Goal: Task Accomplishment & Management: Use online tool/utility

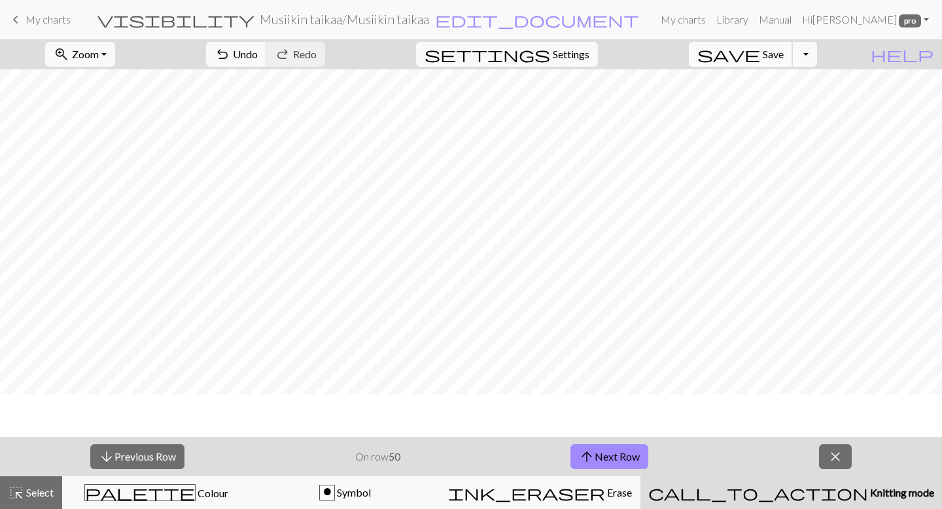
scroll to position [164, 0]
click at [784, 56] on span "Save" at bounding box center [773, 54] width 21 height 12
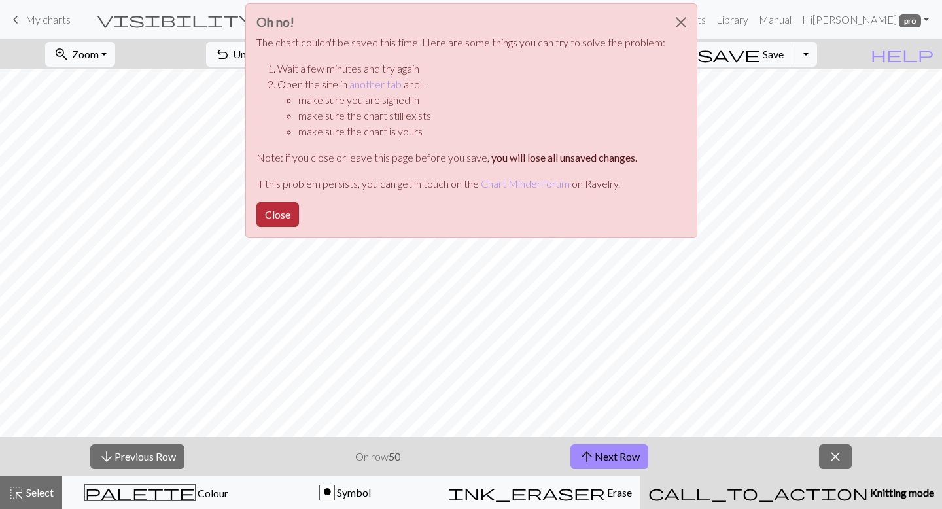
click at [283, 207] on button "Close" at bounding box center [278, 214] width 43 height 25
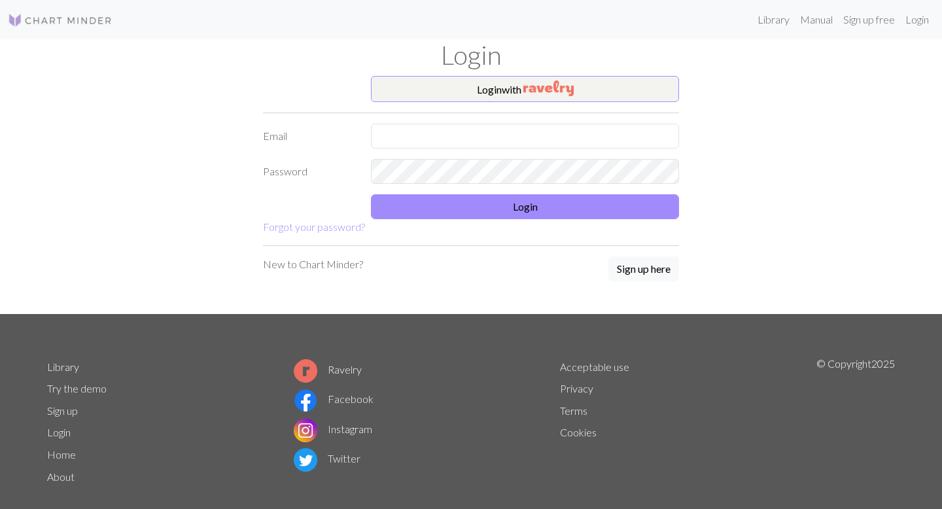
type input "[EMAIL_ADDRESS][DOMAIN_NAME]"
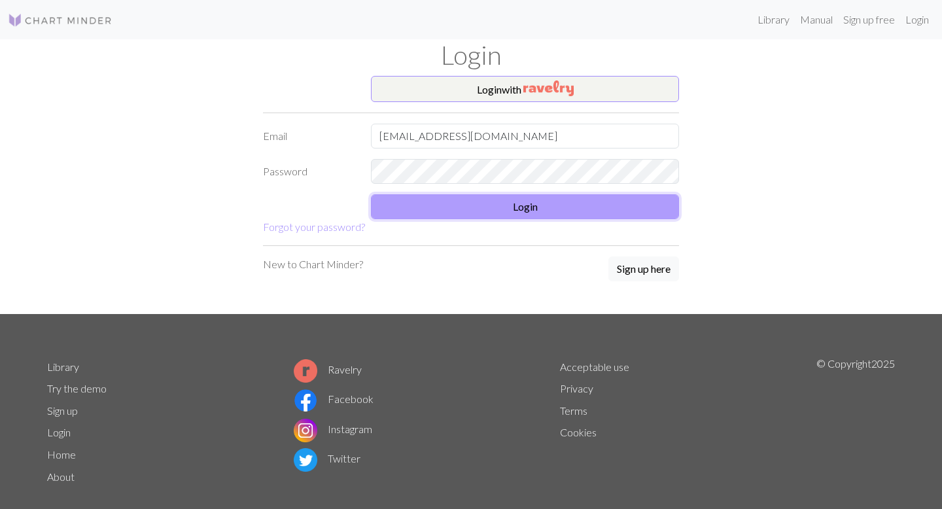
click at [587, 202] on button "Login" at bounding box center [525, 206] width 308 height 25
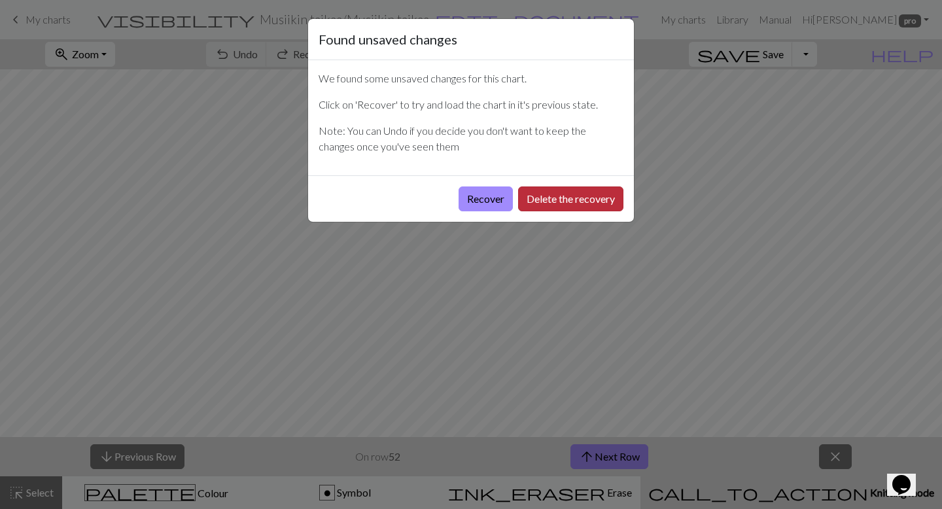
click at [568, 204] on button "Delete the recovery" at bounding box center [570, 199] width 105 height 25
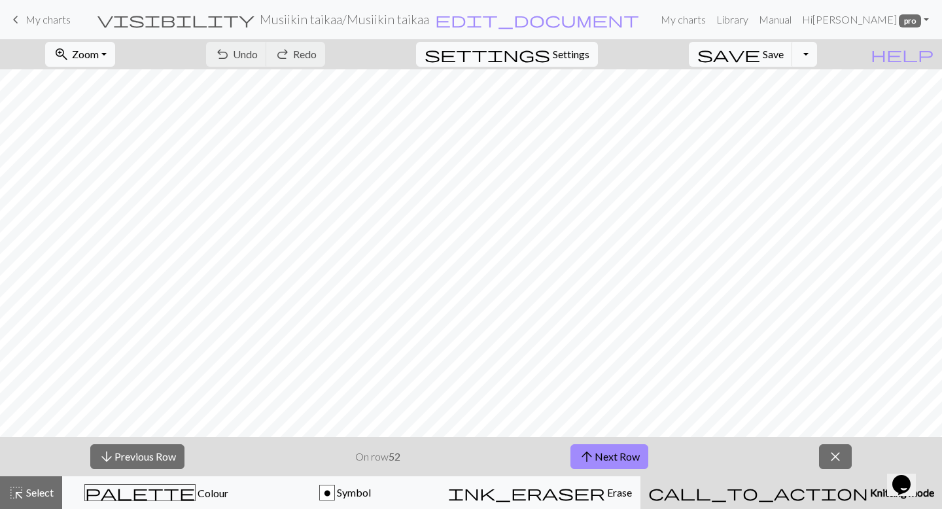
click at [335, 55] on div "undo Undo Undo redo Redo Redo" at bounding box center [265, 54] width 139 height 30
click at [421, 52] on div "zoom_in Zoom Zoom Fit all Fit width Fit height 50% 100% 150% 200% undo Undo Und…" at bounding box center [431, 54] width 863 height 30
click at [335, 52] on div "undo Undo Undo redo Redo Redo" at bounding box center [265, 54] width 139 height 30
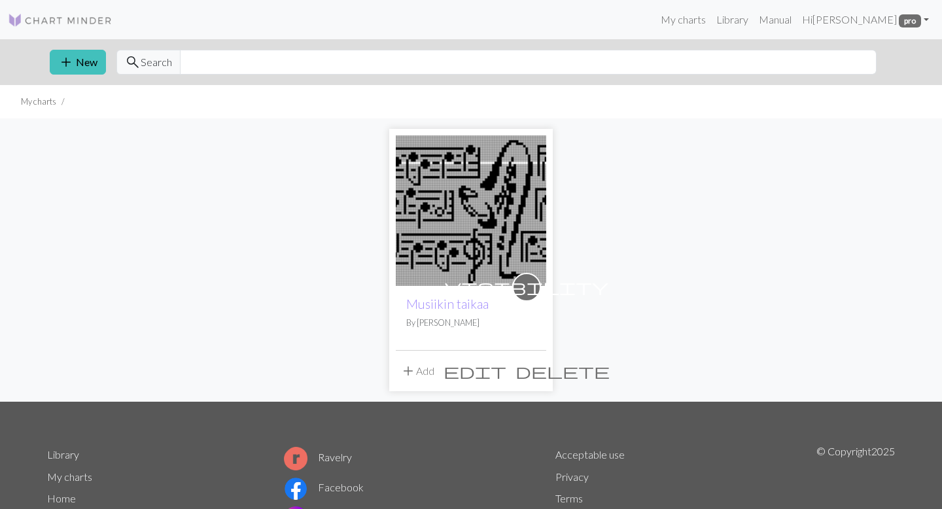
click at [497, 230] on img at bounding box center [471, 210] width 151 height 151
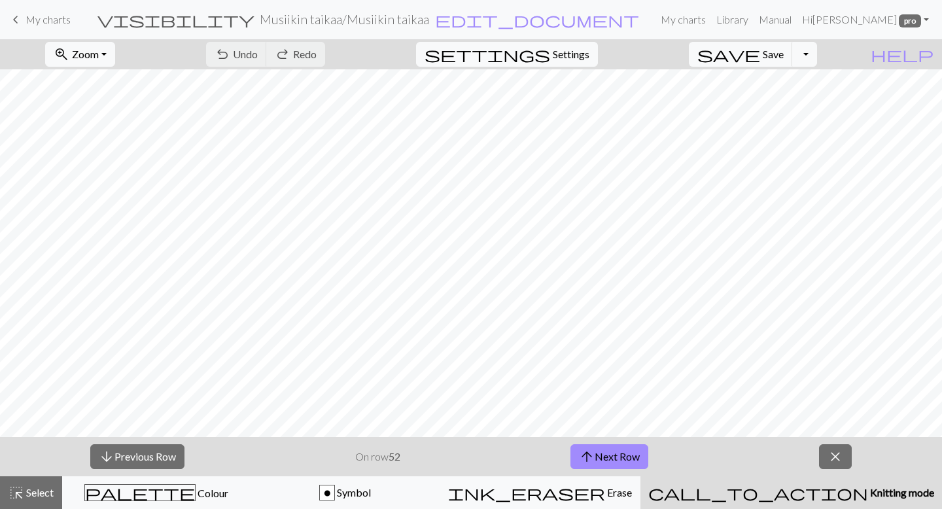
click at [335, 48] on div "undo Undo Undo redo Redo Redo" at bounding box center [265, 54] width 139 height 30
click at [317, 52] on div "undo Undo Undo redo Redo Redo" at bounding box center [265, 54] width 139 height 30
click at [335, 55] on div "undo Undo Undo redo Redo Redo" at bounding box center [265, 54] width 139 height 30
click at [817, 52] on button "Toggle Dropdown" at bounding box center [805, 54] width 25 height 25
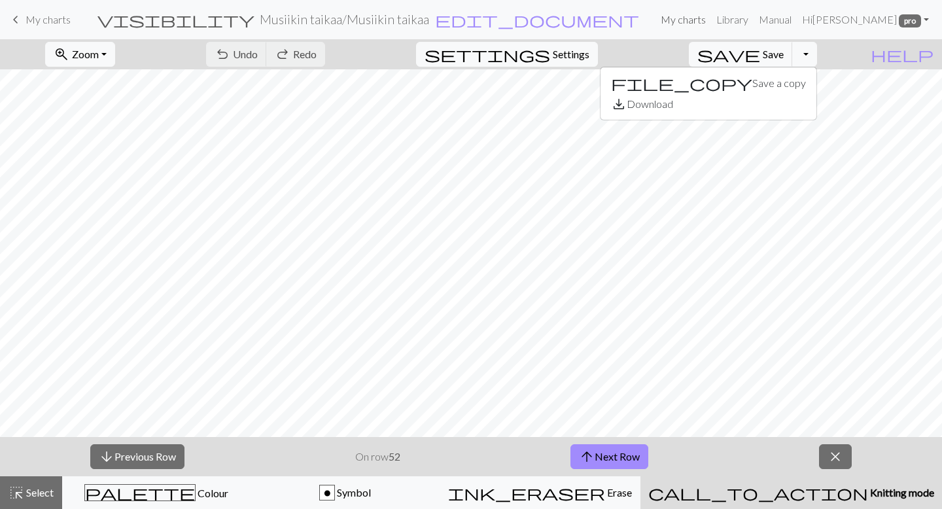
click at [711, 20] on link "My charts" at bounding box center [684, 20] width 56 height 26
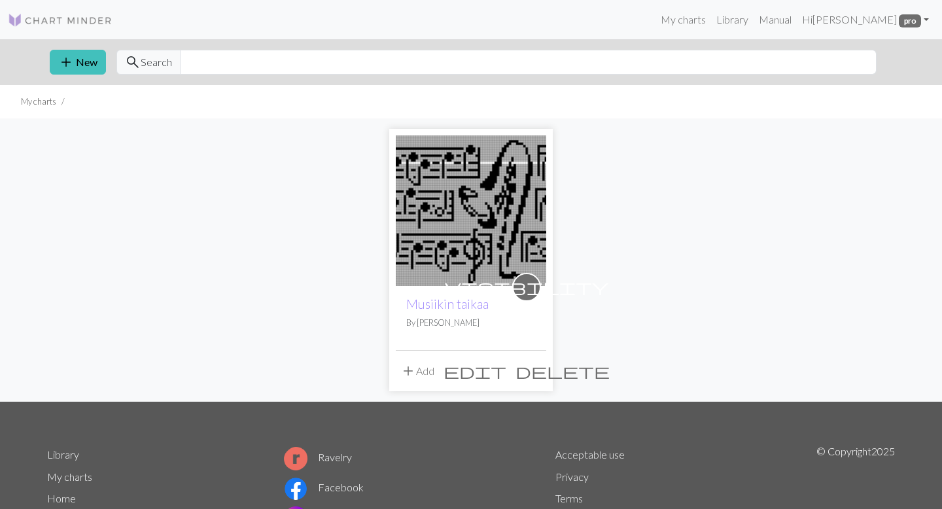
click at [507, 373] on span "edit" at bounding box center [475, 371] width 63 height 18
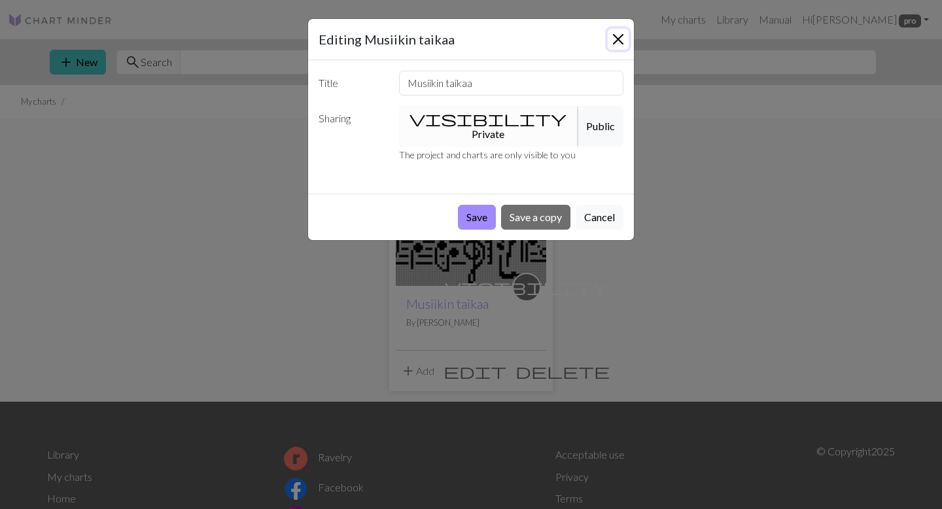
click at [618, 39] on button "Close" at bounding box center [618, 39] width 21 height 21
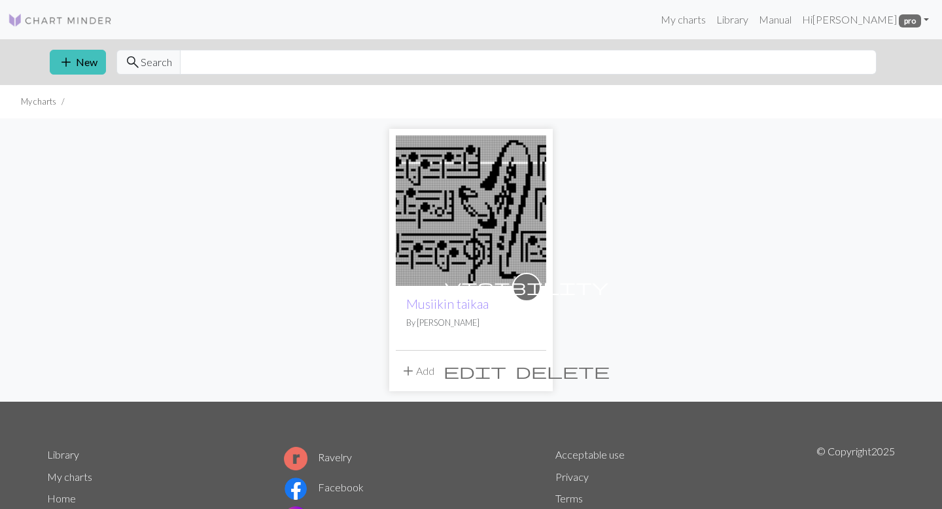
click at [530, 287] on span "visibility" at bounding box center [527, 287] width 164 height 20
click at [461, 303] on link "Musiikin taikaa" at bounding box center [447, 303] width 82 height 15
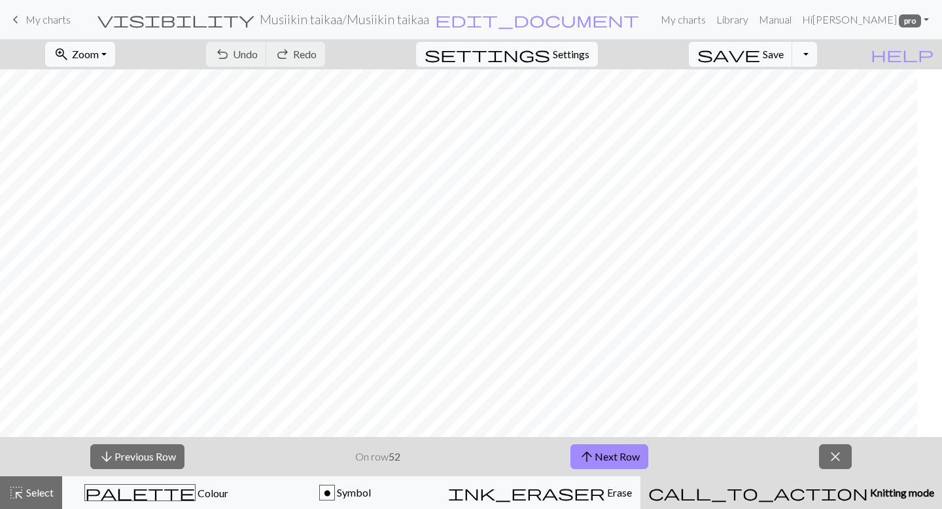
scroll to position [427, 217]
